Goal: Task Accomplishment & Management: Manage account settings

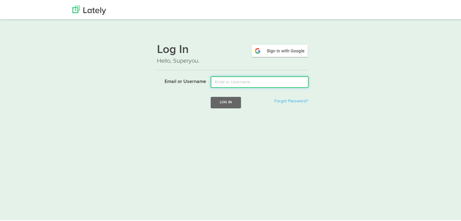
click at [225, 81] on input "Email or Username" at bounding box center [260, 81] width 98 height 12
type input "[EMAIL_ADDRESS][DOMAIN_NAME]"
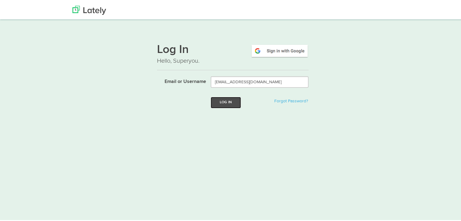
click at [232, 101] on button "Log In" at bounding box center [226, 101] width 30 height 11
